Goal: Navigation & Orientation: Find specific page/section

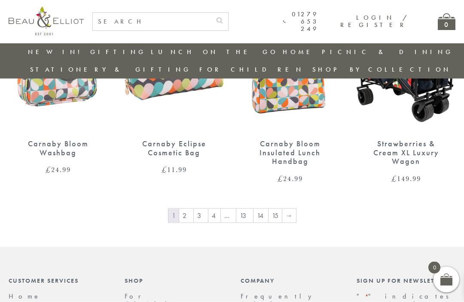
scroll to position [959, 0]
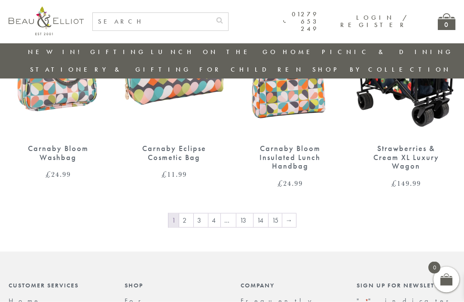
click at [282, 214] on link "→" at bounding box center [289, 221] width 14 height 14
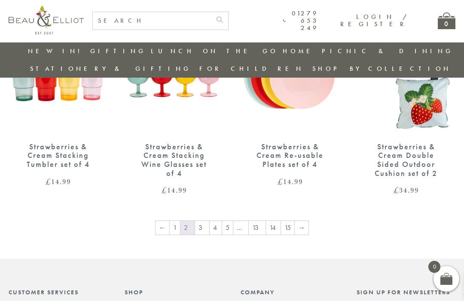
scroll to position [997, 0]
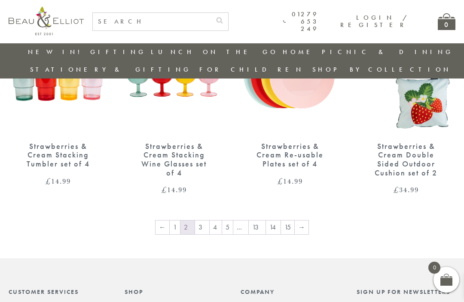
click at [204, 221] on link "3" at bounding box center [202, 228] width 14 height 14
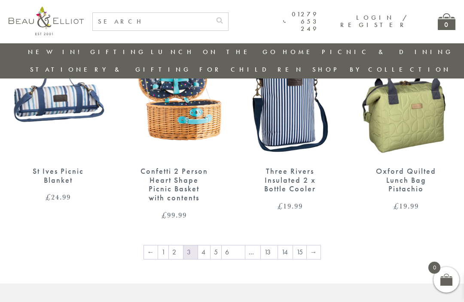
scroll to position [978, 0]
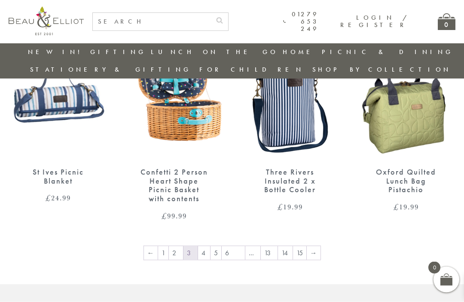
click at [210, 247] on link "4" at bounding box center [204, 254] width 12 height 14
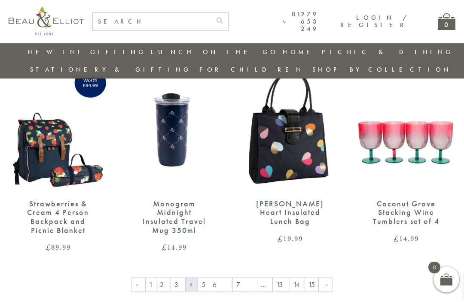
scroll to position [1018, 0]
click at [319, 278] on link "→" at bounding box center [326, 285] width 14 height 14
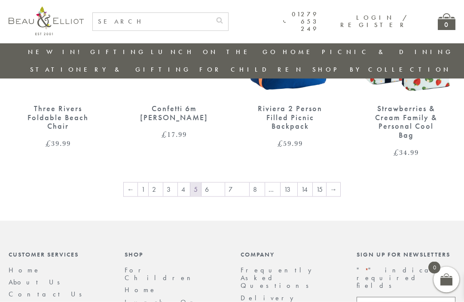
scroll to position [1021, 0]
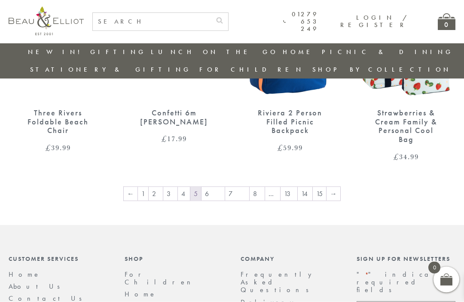
click at [326, 187] on link "→" at bounding box center [333, 194] width 14 height 14
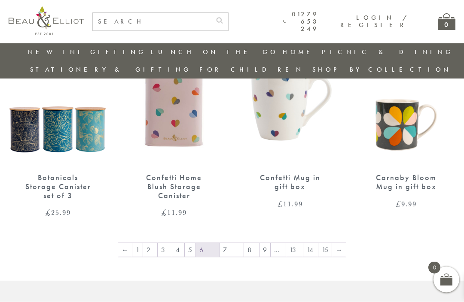
scroll to position [947, 0]
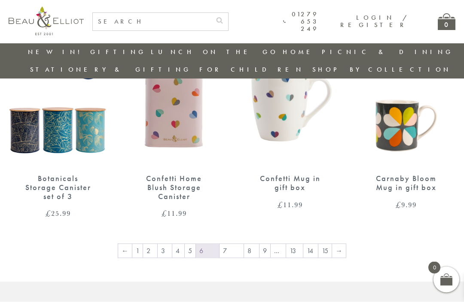
click at [332, 244] on link "→" at bounding box center [339, 251] width 14 height 14
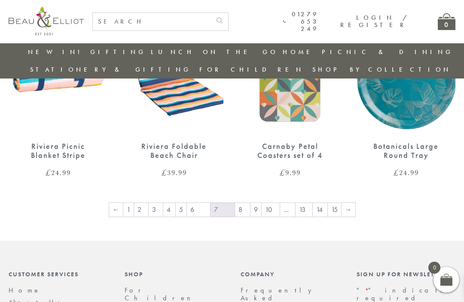
scroll to position [965, 0]
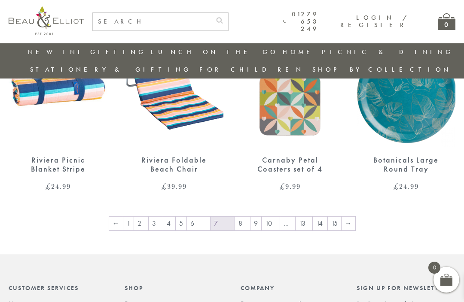
click at [341, 217] on link "→" at bounding box center [348, 224] width 14 height 14
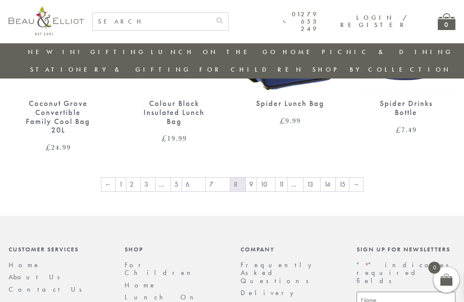
scroll to position [1010, 0]
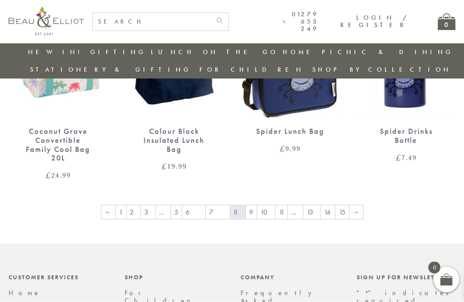
click at [349, 206] on link "→" at bounding box center [356, 213] width 14 height 14
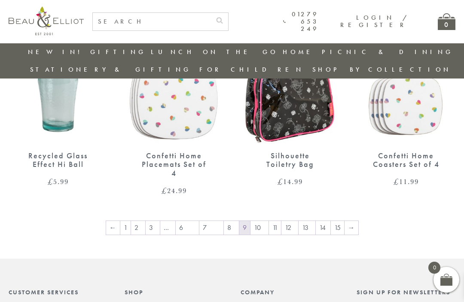
scroll to position [959, 0]
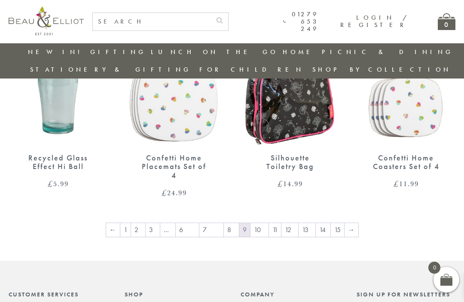
click at [344, 223] on link "→" at bounding box center [351, 230] width 14 height 14
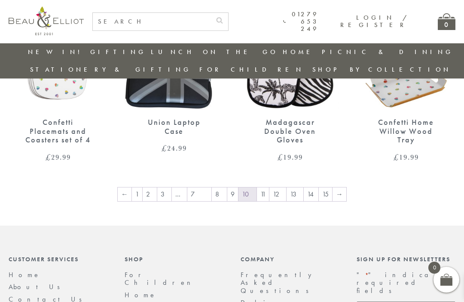
scroll to position [989, 0]
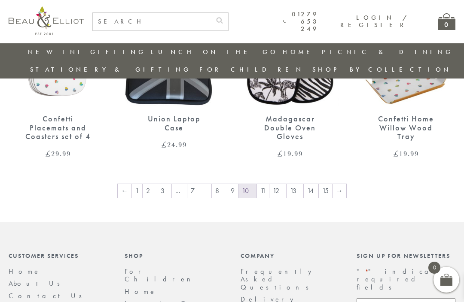
click at [332, 184] on link "→" at bounding box center [339, 191] width 14 height 14
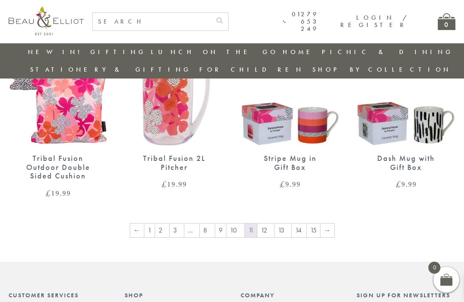
scroll to position [949, 9]
click at [320, 224] on link "→" at bounding box center [327, 231] width 14 height 14
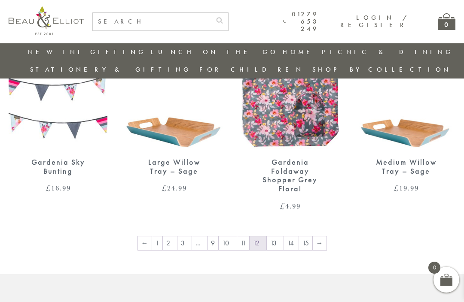
scroll to position [943, 0]
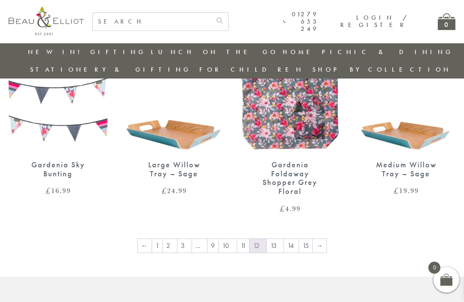
click at [313, 239] on link "→" at bounding box center [320, 246] width 14 height 14
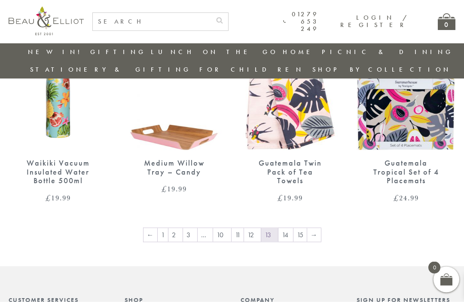
scroll to position [945, 0]
click at [308, 228] on link "→" at bounding box center [314, 235] width 14 height 14
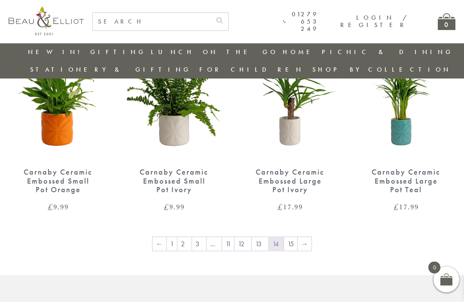
scroll to position [934, 0]
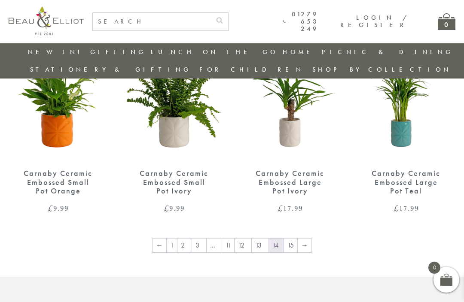
click at [298, 239] on link "→" at bounding box center [305, 246] width 14 height 14
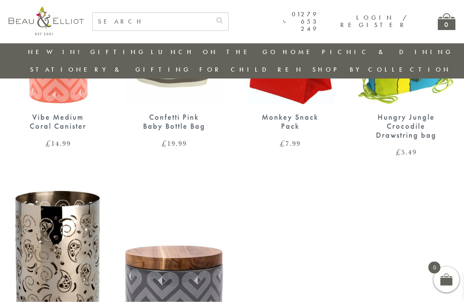
scroll to position [341, 0]
